Goal: Information Seeking & Learning: Find specific fact

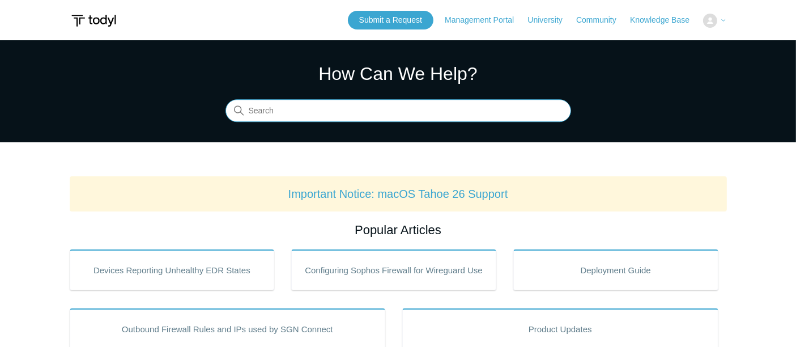
click at [317, 121] on input "Search" at bounding box center [398, 111] width 346 height 23
paste input "7000218"
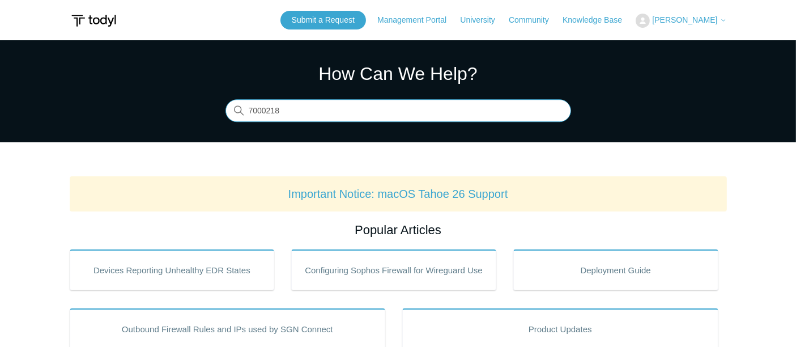
type input "7000218"
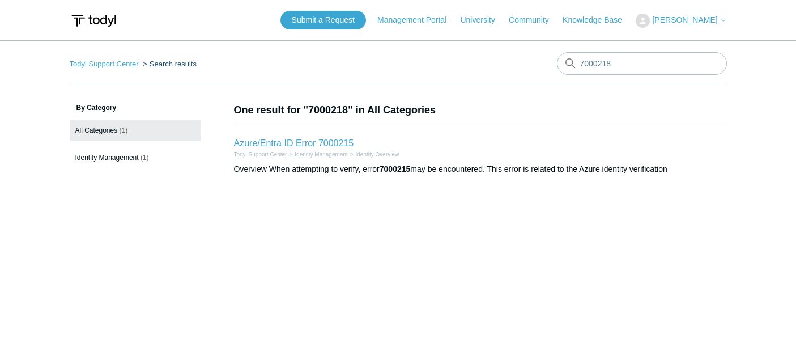
scroll to position [63, 0]
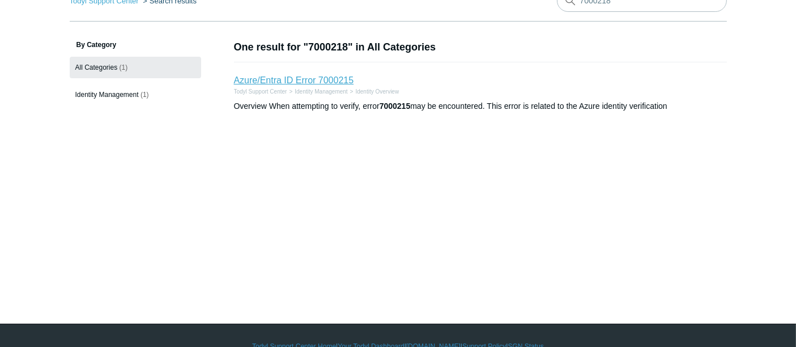
click at [284, 81] on link "Azure/Entra ID Error 7000215" at bounding box center [294, 80] width 120 height 10
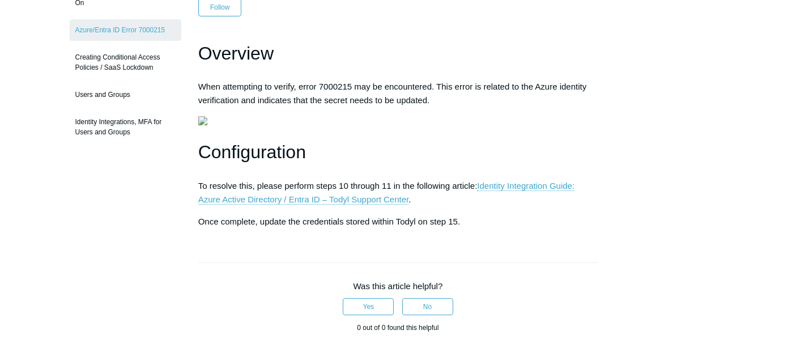
scroll to position [189, 0]
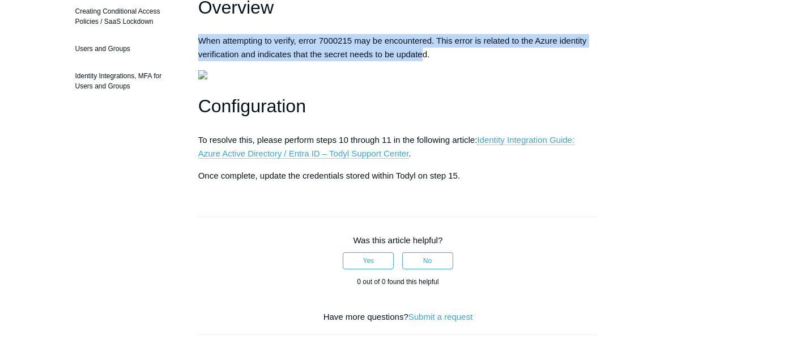
drag, startPoint x: 197, startPoint y: 35, endPoint x: 421, endPoint y: 48, distance: 224.7
click at [421, 48] on article "Azure/Entra ID Error 7000215 Follow Not yet followed by anyone Overview When at…" at bounding box center [398, 230] width 434 height 633
click at [423, 48] on p "When attempting to verify, error 7000215 may be encountered. This error is rela…" at bounding box center [398, 47] width 400 height 27
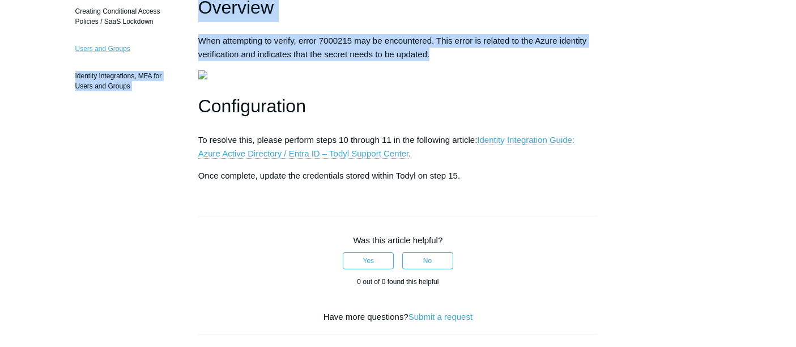
drag, startPoint x: 430, startPoint y: 48, endPoint x: 178, endPoint y: 40, distance: 251.6
click at [178, 40] on div "Articles in this section Microsoft Entra ID Single Sign-On Azure/Entra ID Error…" at bounding box center [398, 230] width 657 height 633
click at [207, 74] on img at bounding box center [202, 74] width 9 height 9
click at [451, 59] on p "When attempting to verify, error 7000215 may be encountered. This error is rela…" at bounding box center [398, 47] width 400 height 27
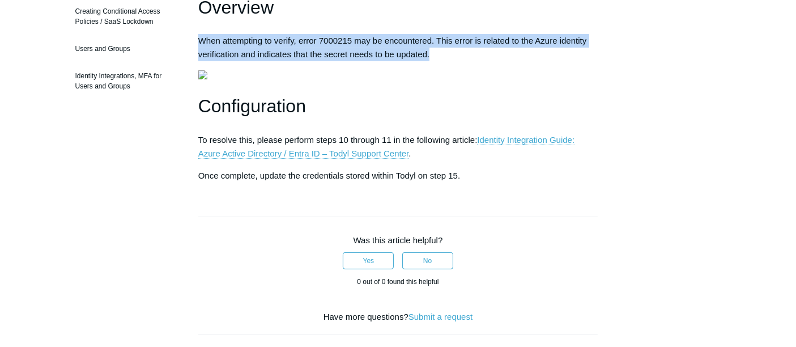
drag, startPoint x: 390, startPoint y: 53, endPoint x: 197, endPoint y: 28, distance: 194.1
click at [197, 28] on article "Azure/Entra ID Error 7000215 Follow Not yet followed by anyone Overview When at…" at bounding box center [398, 230] width 434 height 633
click at [439, 52] on p "When attempting to verify, error 7000215 may be encountered. This error is rela…" at bounding box center [398, 47] width 400 height 27
click at [433, 52] on p "When attempting to verify, error 7000215 may be encountered. This error is rela…" at bounding box center [398, 47] width 400 height 27
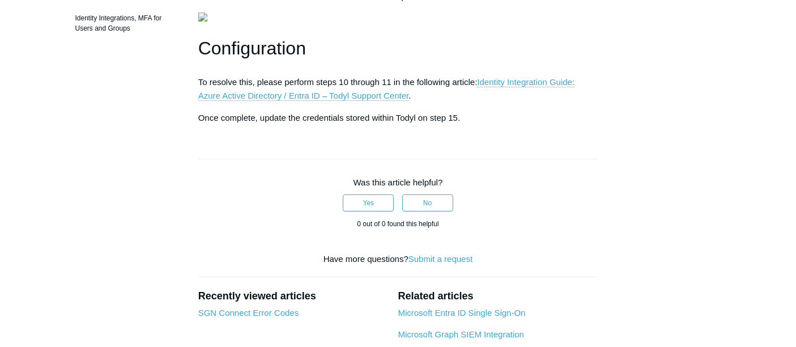
scroll to position [314, 0]
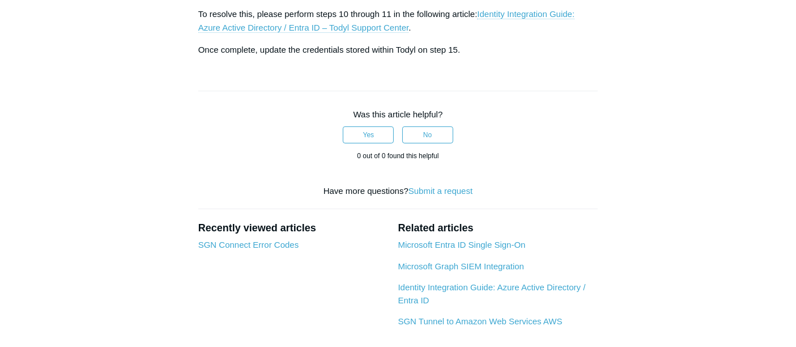
click at [515, 33] on link "Identity Integration Guide: Azure Active Directory / Entra ID – Todyl Support C…" at bounding box center [386, 21] width 377 height 24
